Goal: Task Accomplishment & Management: Complete application form

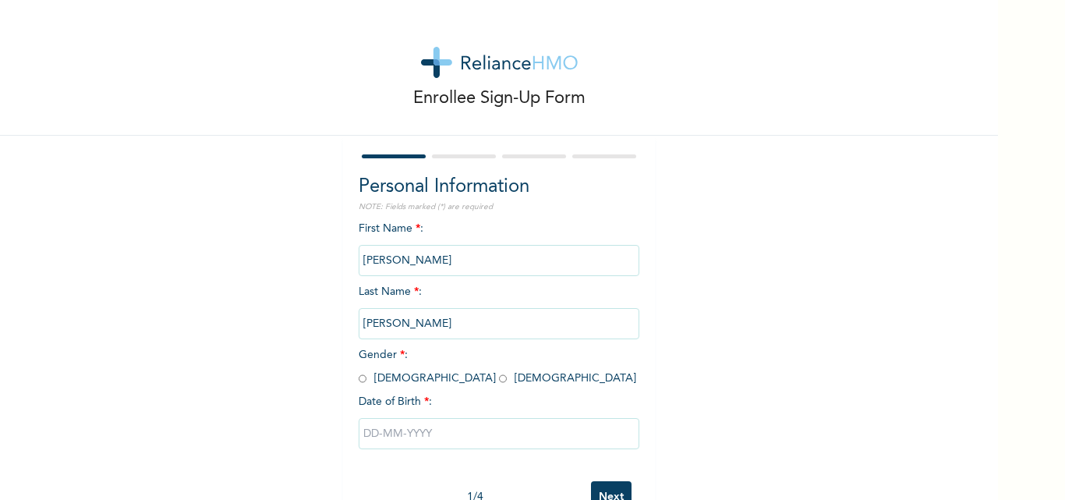
click at [499, 379] on input "radio" at bounding box center [503, 378] width 8 height 15
radio input "true"
click at [395, 438] on input "text" at bounding box center [499, 433] width 281 height 31
select select "8"
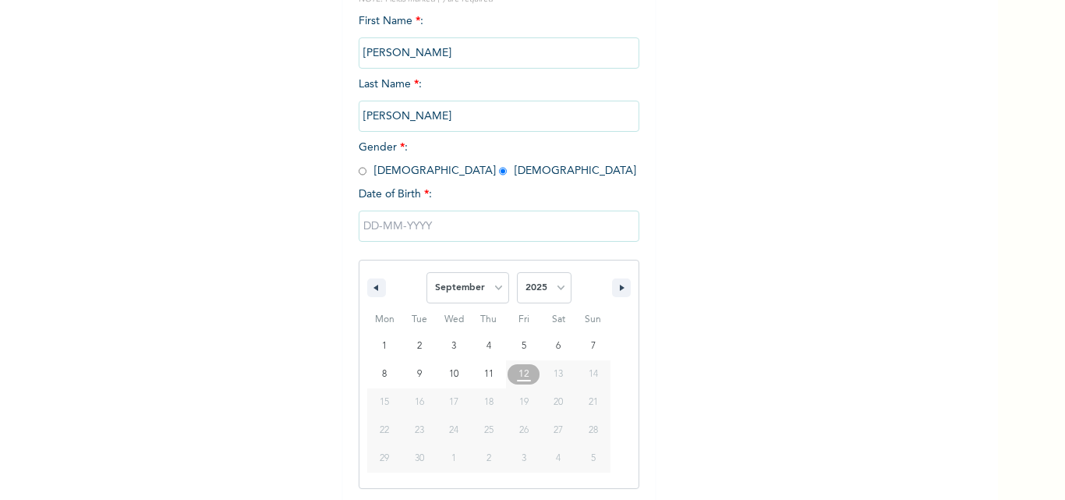
scroll to position [209, 0]
click at [562, 281] on select "2025 2024 2023 2022 2021 2020 2019 2018 2017 2016 2015 2014 2013 2012 2011 2010…" at bounding box center [544, 286] width 55 height 31
select select "1992"
click at [517, 271] on select "2025 2024 2023 2022 2021 2020 2019 2018 2017 2016 2015 2014 2013 2012 2011 2010…" at bounding box center [544, 286] width 55 height 31
click at [476, 287] on select "January February March April May June July August September October November De…" at bounding box center [467, 286] width 83 height 31
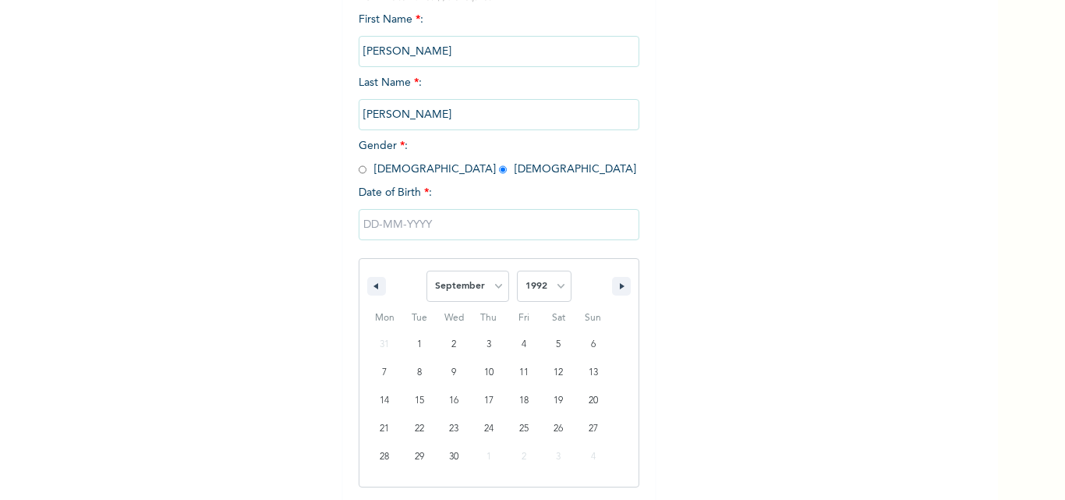
select select "11"
click at [426, 271] on select "January February March April May June July August September October November De…" at bounding box center [467, 286] width 83 height 31
type input "[DATE]"
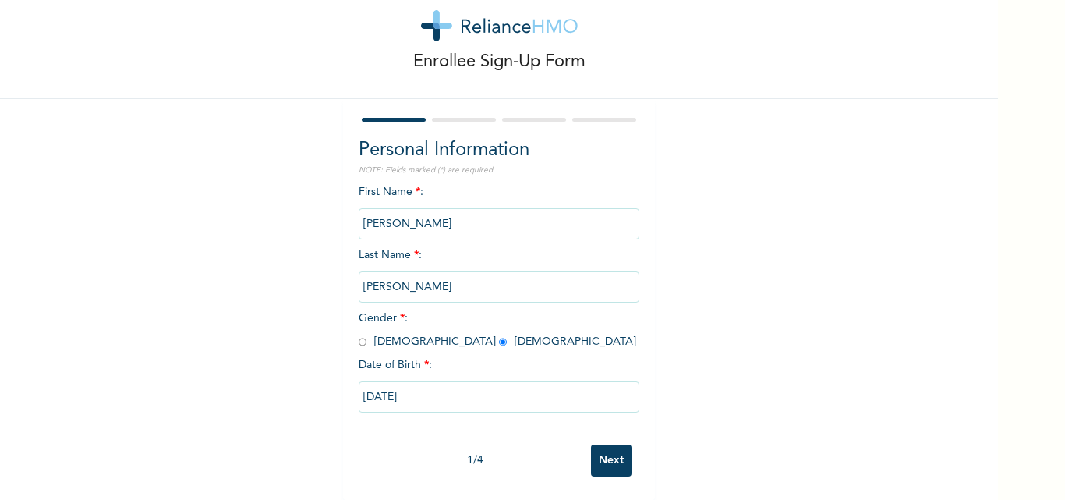
click at [610, 449] on input "Next" at bounding box center [611, 460] width 41 height 32
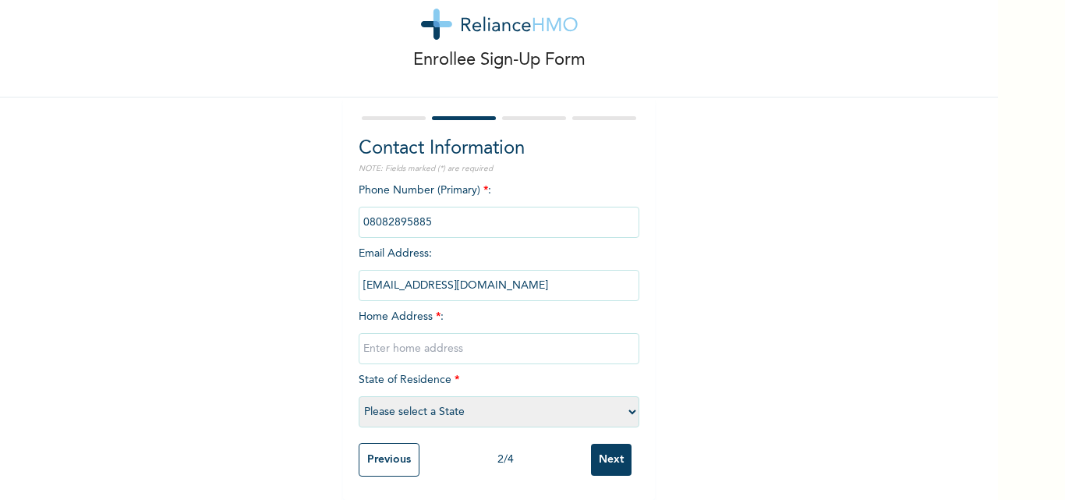
click at [513, 338] on input "text" at bounding box center [499, 348] width 281 height 31
type input "31 alake onilere crescent Gbagada"
select select "25"
click at [607, 446] on input "Next" at bounding box center [611, 460] width 41 height 32
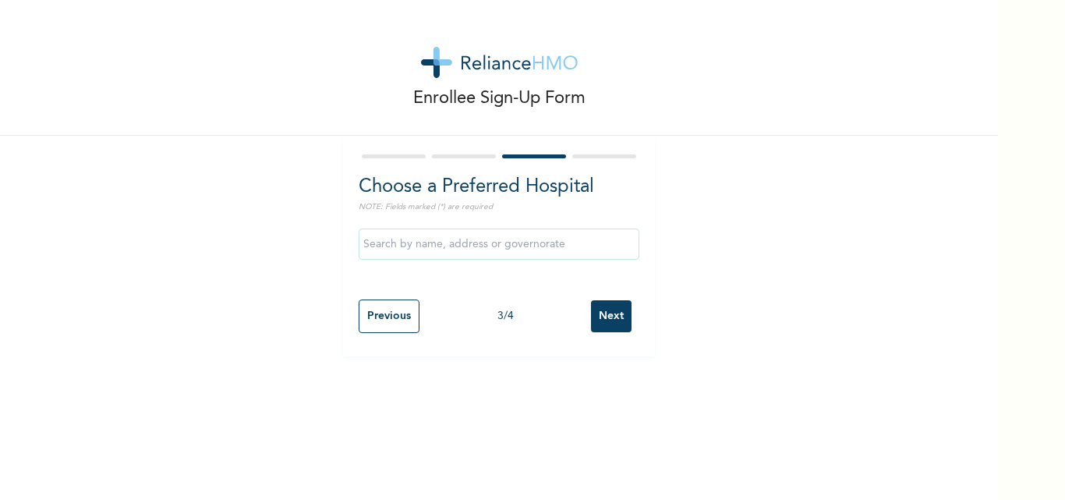
click at [508, 245] on input "text" at bounding box center [499, 243] width 281 height 31
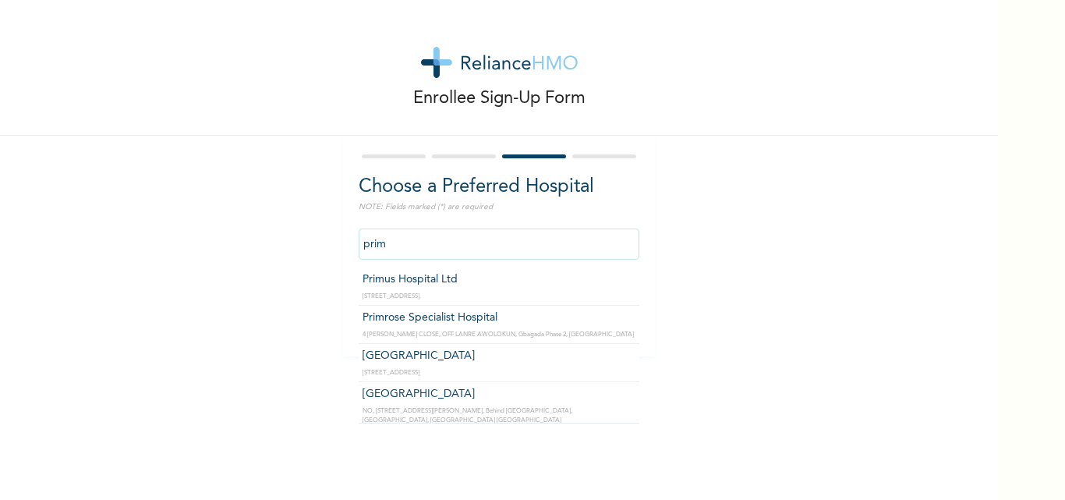
type input "Primrose Specialist Hospital"
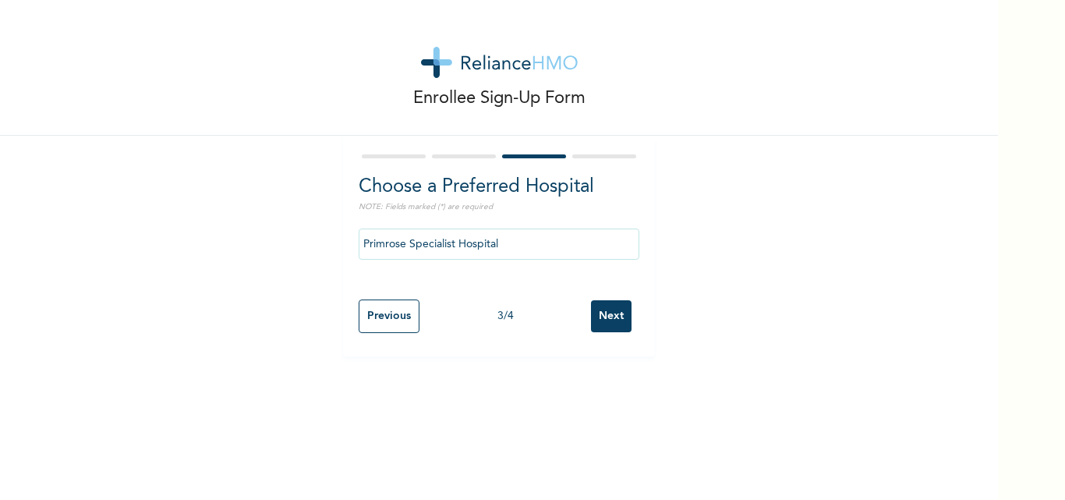
click at [596, 314] on input "Next" at bounding box center [611, 316] width 41 height 32
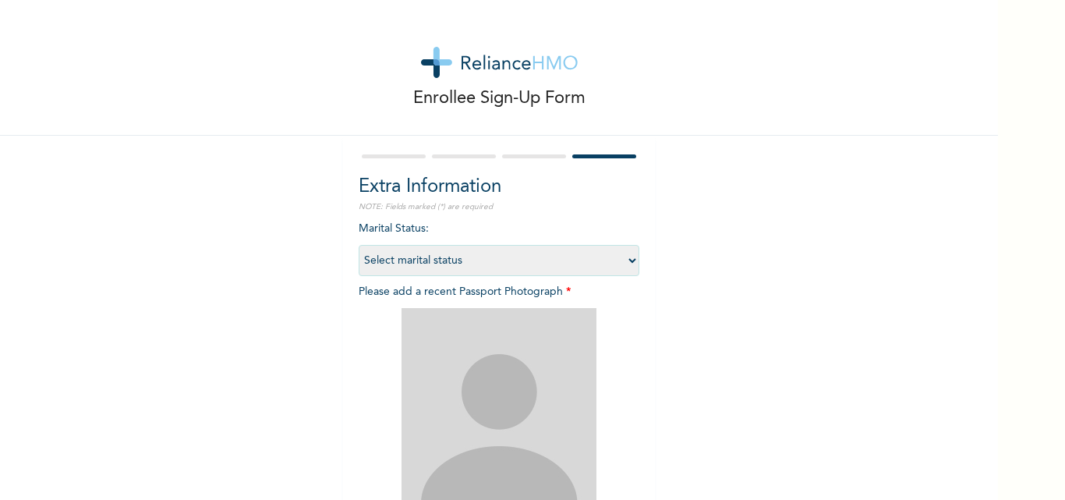
click at [588, 264] on select "Select marital status [DEMOGRAPHIC_DATA] Married [DEMOGRAPHIC_DATA] Widow/[DEMO…" at bounding box center [499, 260] width 281 height 31
select select "2"
click at [359, 245] on select "Select marital status [DEMOGRAPHIC_DATA] Married [DEMOGRAPHIC_DATA] Widow/[DEMO…" at bounding box center [499, 260] width 281 height 31
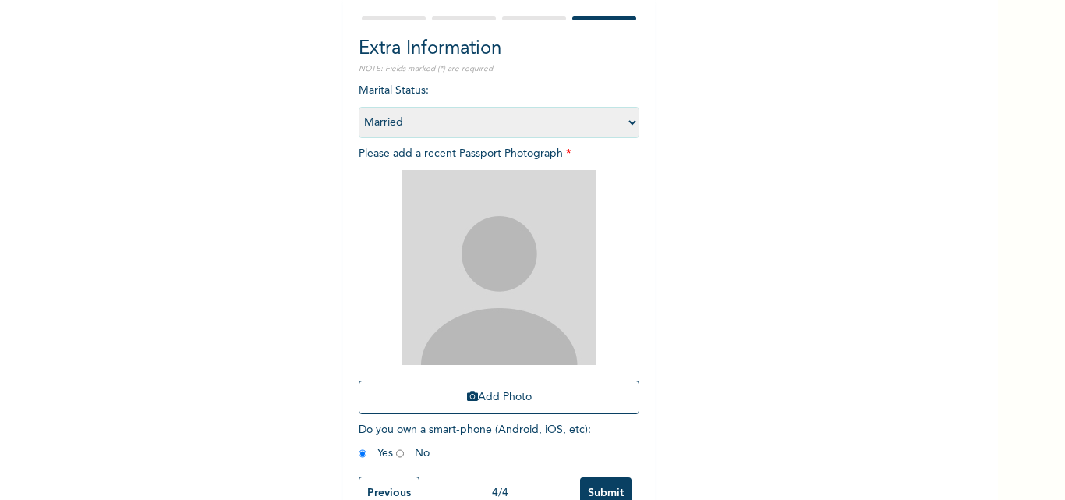
scroll to position [167, 0]
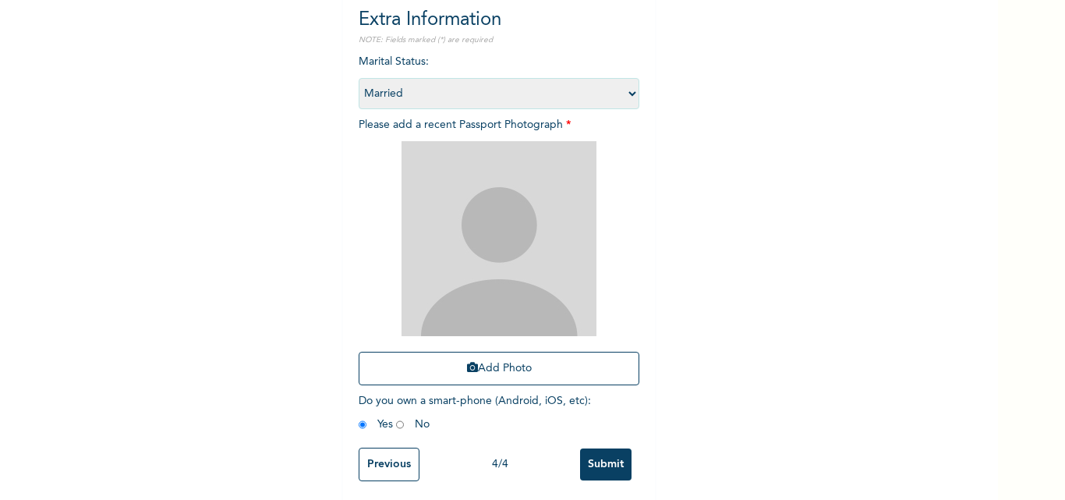
click at [564, 379] on button "Add Photo" at bounding box center [499, 369] width 281 height 34
click at [497, 349] on div "Add Photo" at bounding box center [499, 263] width 281 height 260
click at [484, 360] on button "Add Photo" at bounding box center [499, 369] width 281 height 34
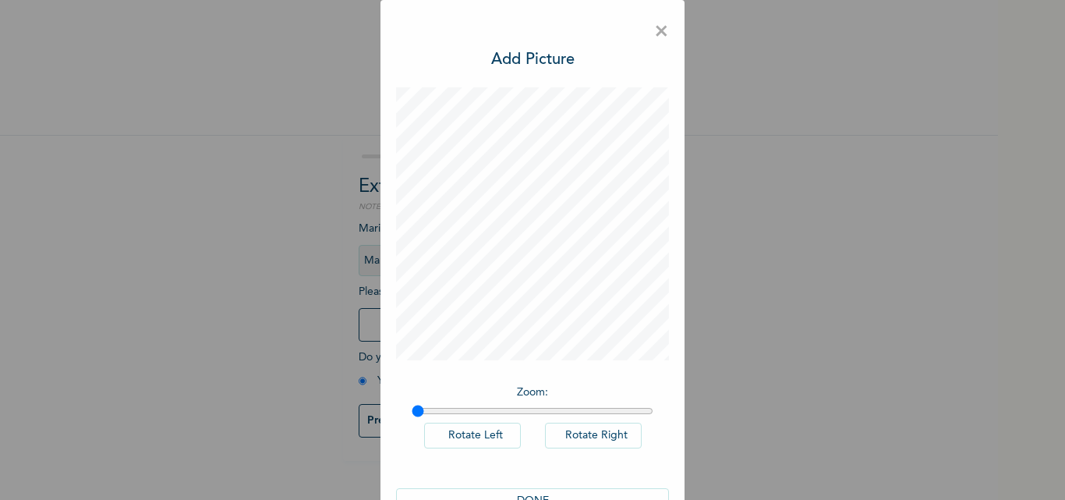
scroll to position [44, 0]
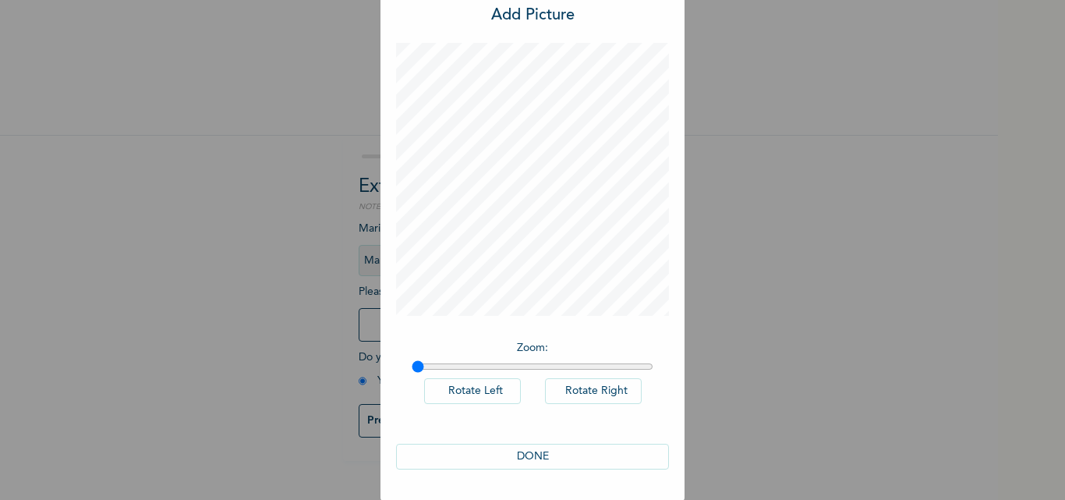
click at [593, 458] on button "DONE" at bounding box center [532, 457] width 273 height 26
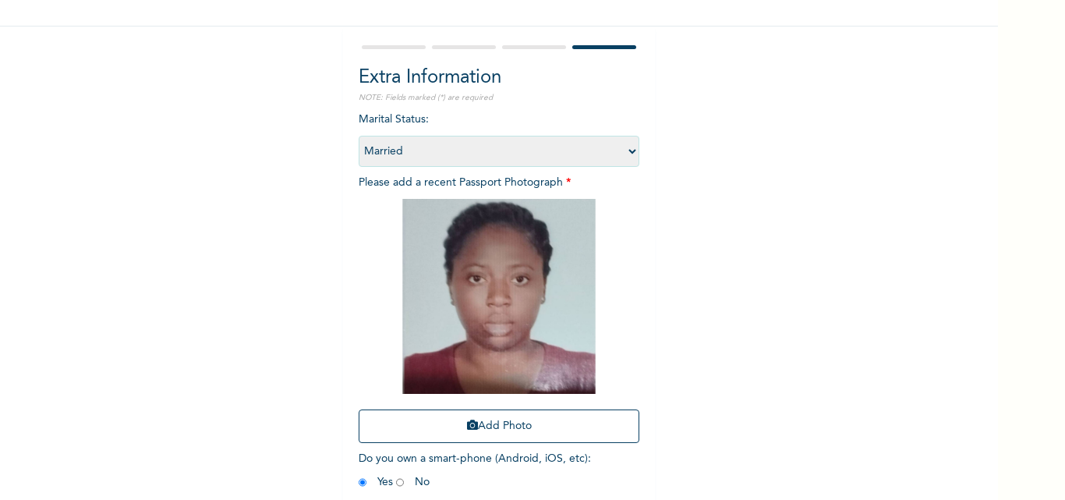
scroll to position [183, 0]
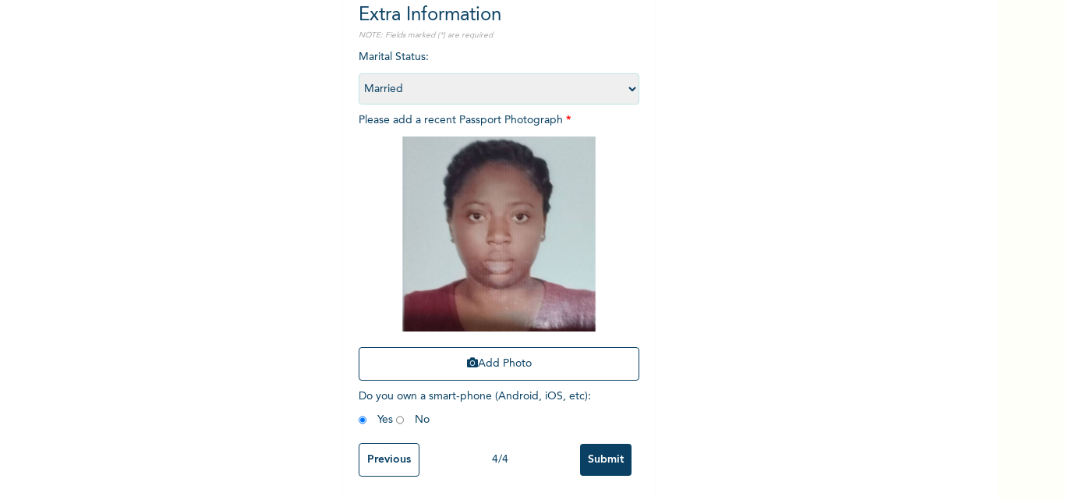
click at [603, 445] on input "Submit" at bounding box center [605, 460] width 51 height 32
